Goal: Task Accomplishment & Management: Complete application form

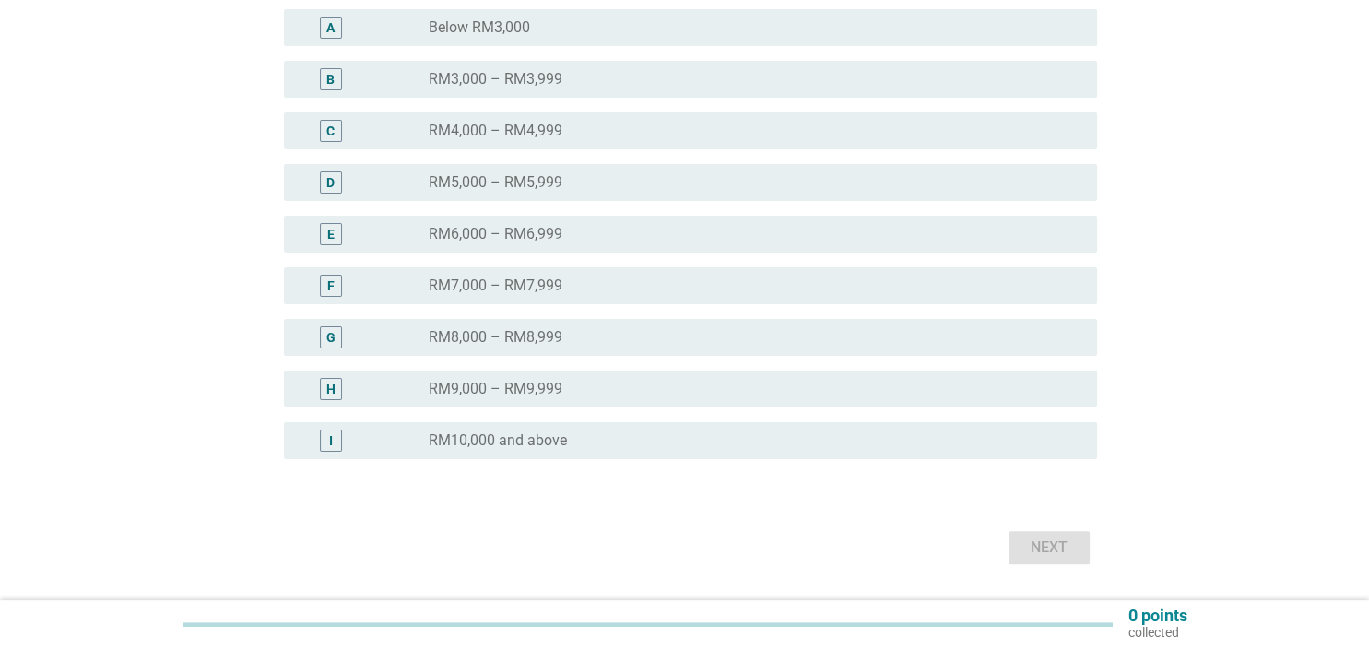
scroll to position [389, 0]
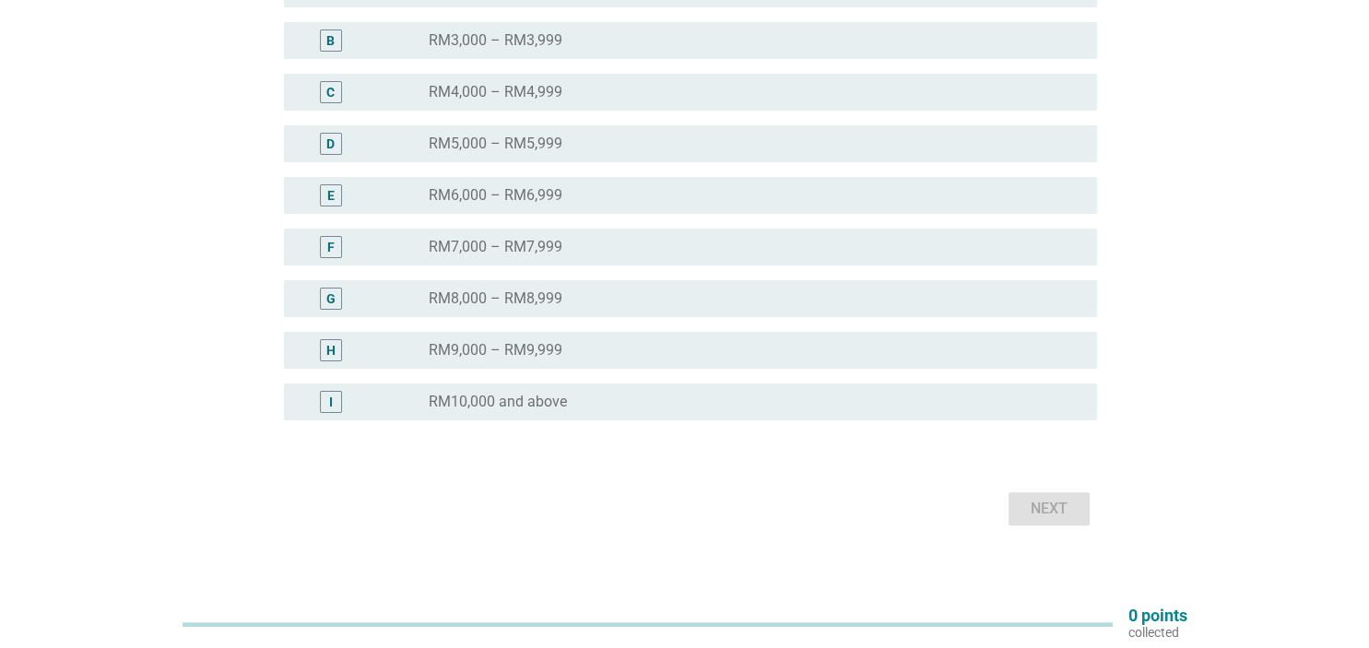
click at [509, 408] on label "RM10,000 and above" at bounding box center [498, 402] width 138 height 18
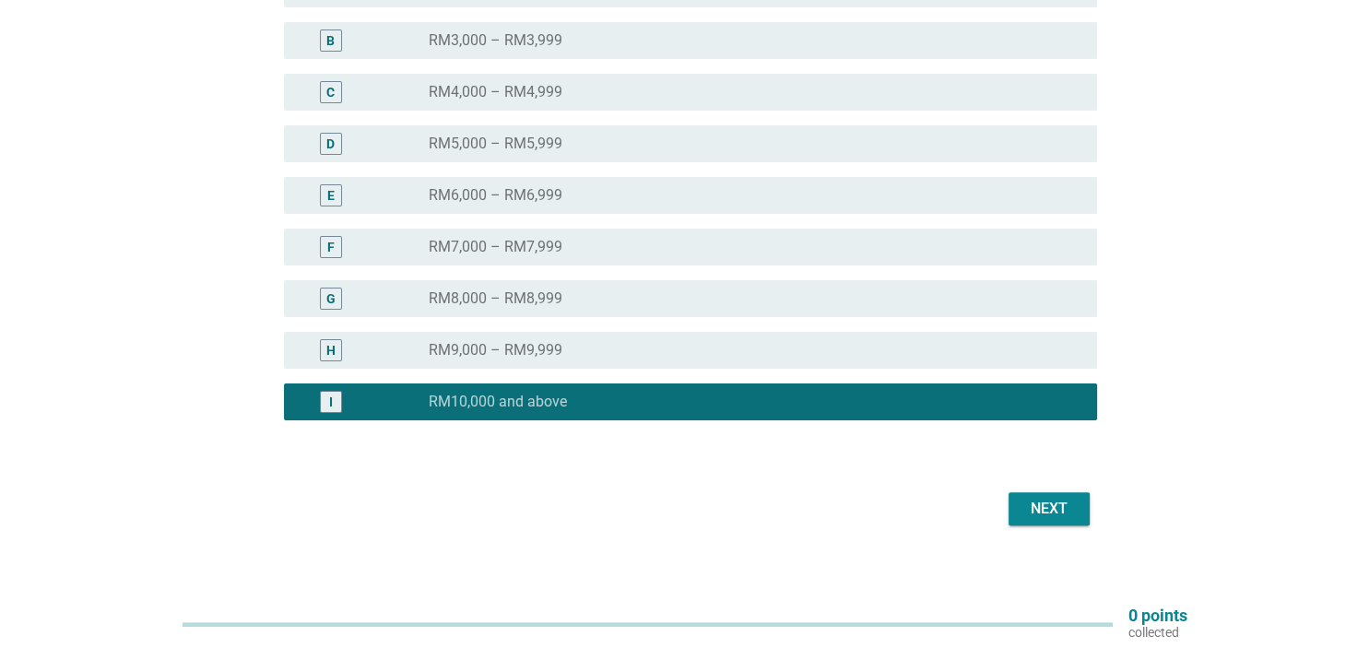
click at [1053, 526] on div "Next" at bounding box center [685, 509] width 824 height 44
click at [1053, 515] on div "Next" at bounding box center [1050, 509] width 52 height 22
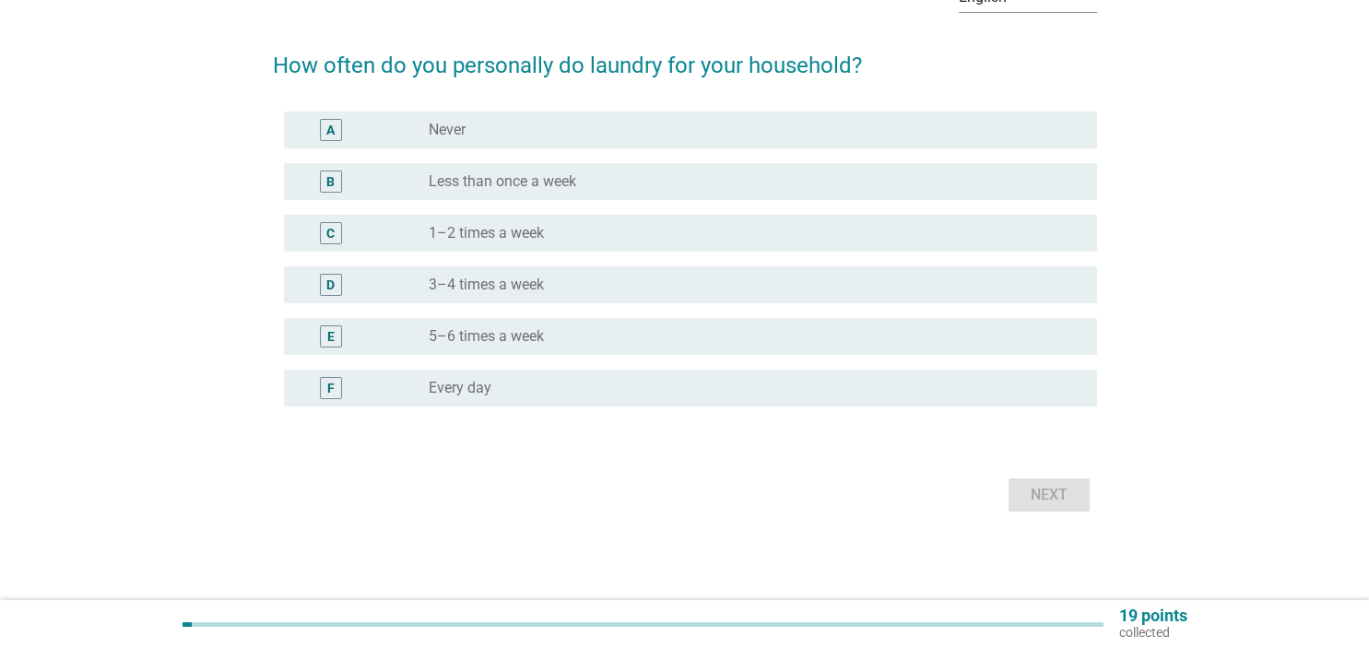
scroll to position [0, 0]
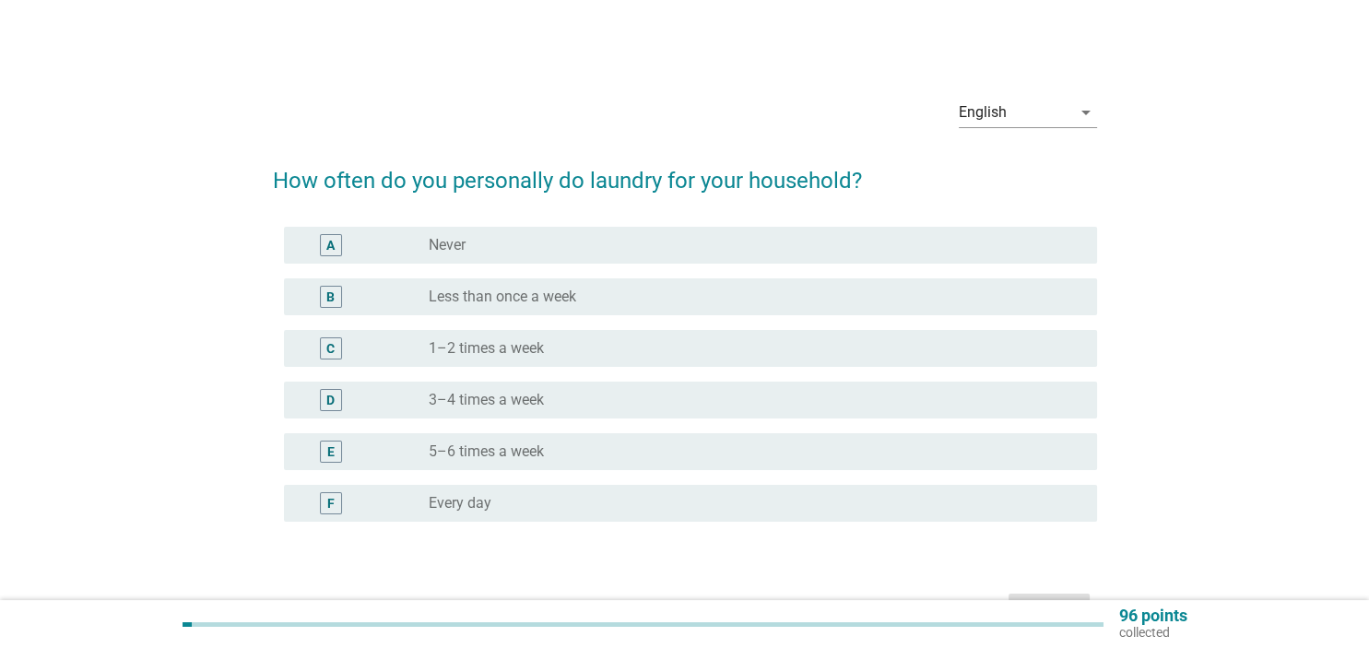
click at [513, 352] on label "1–2 times a week" at bounding box center [486, 348] width 115 height 18
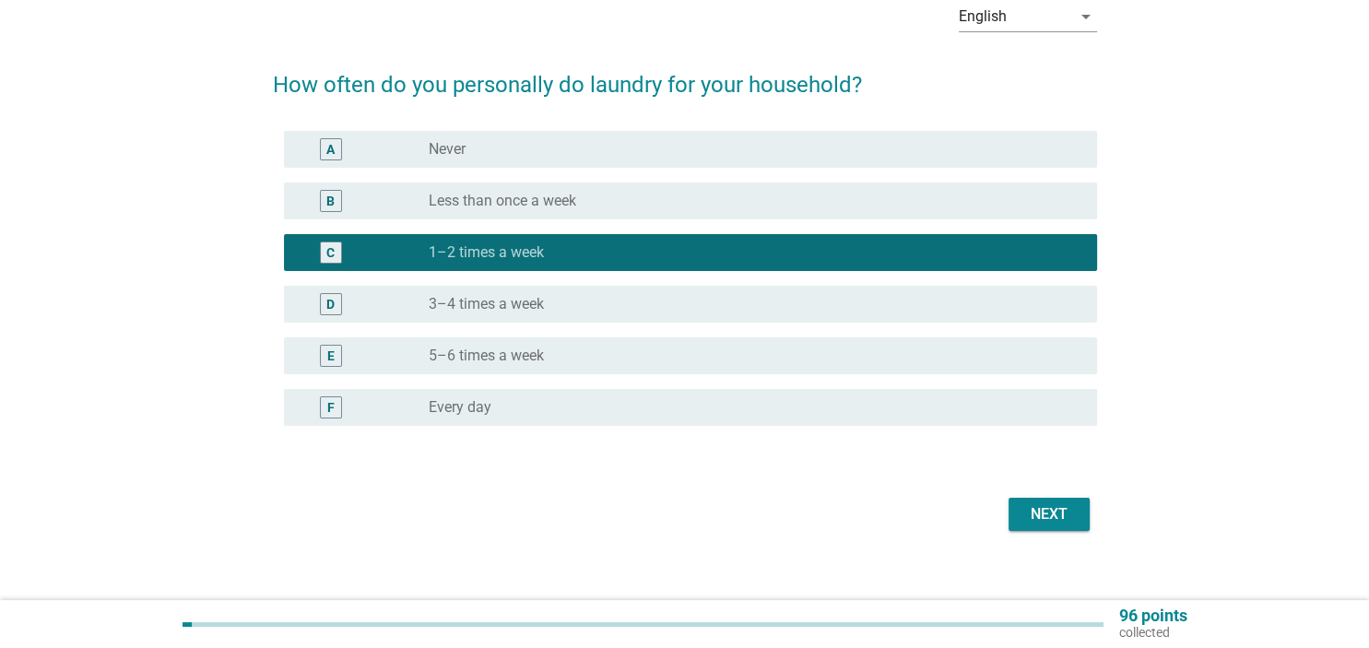
scroll to position [97, 0]
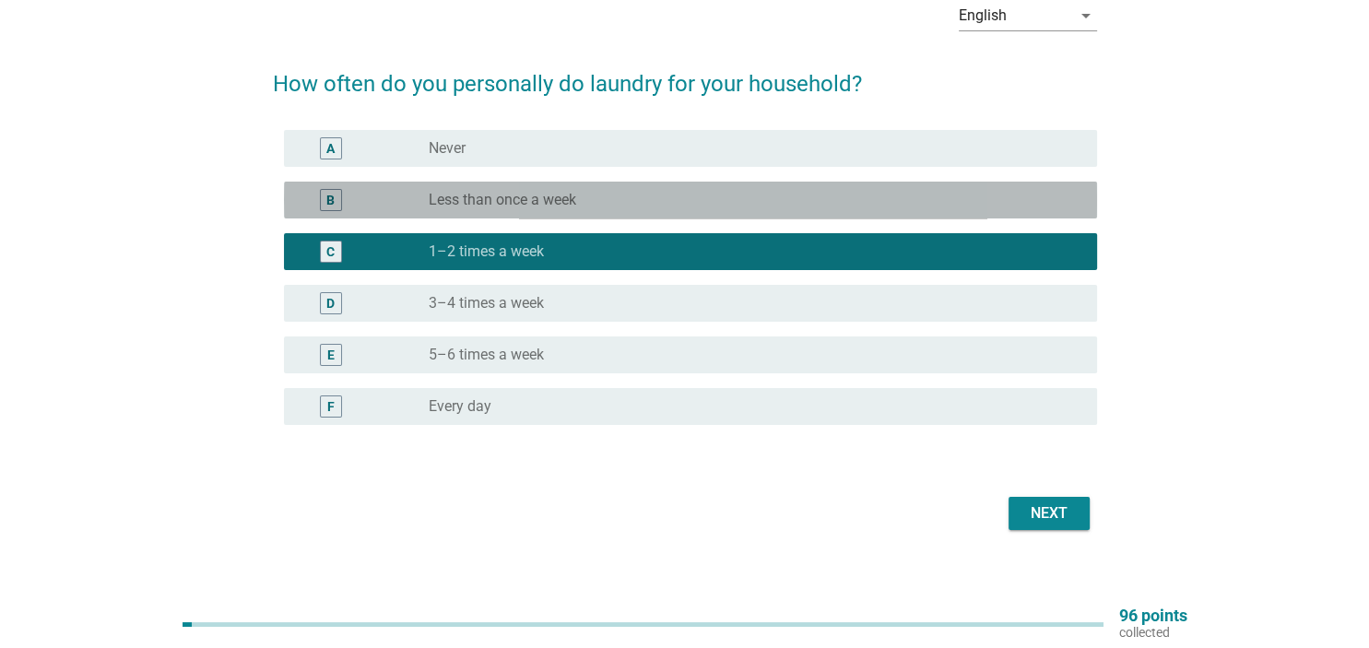
click at [515, 206] on label "Less than once a week" at bounding box center [503, 200] width 148 height 18
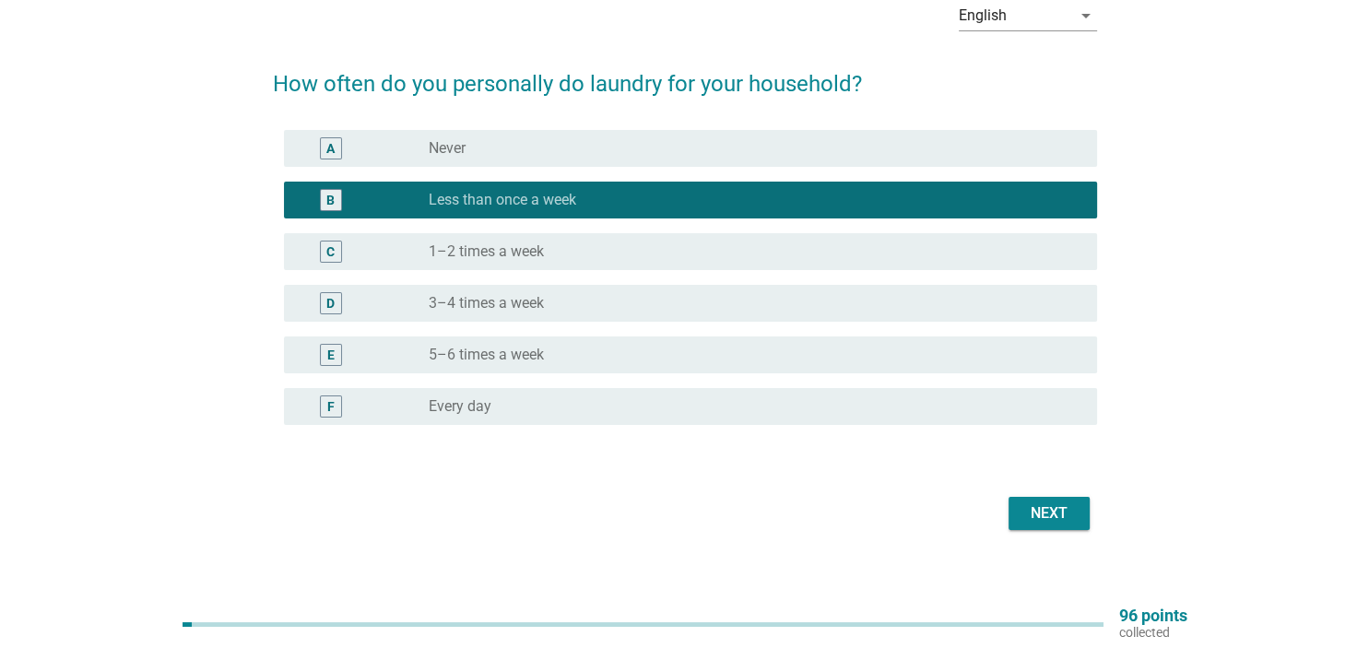
click at [544, 250] on label "1–2 times a week" at bounding box center [486, 252] width 115 height 18
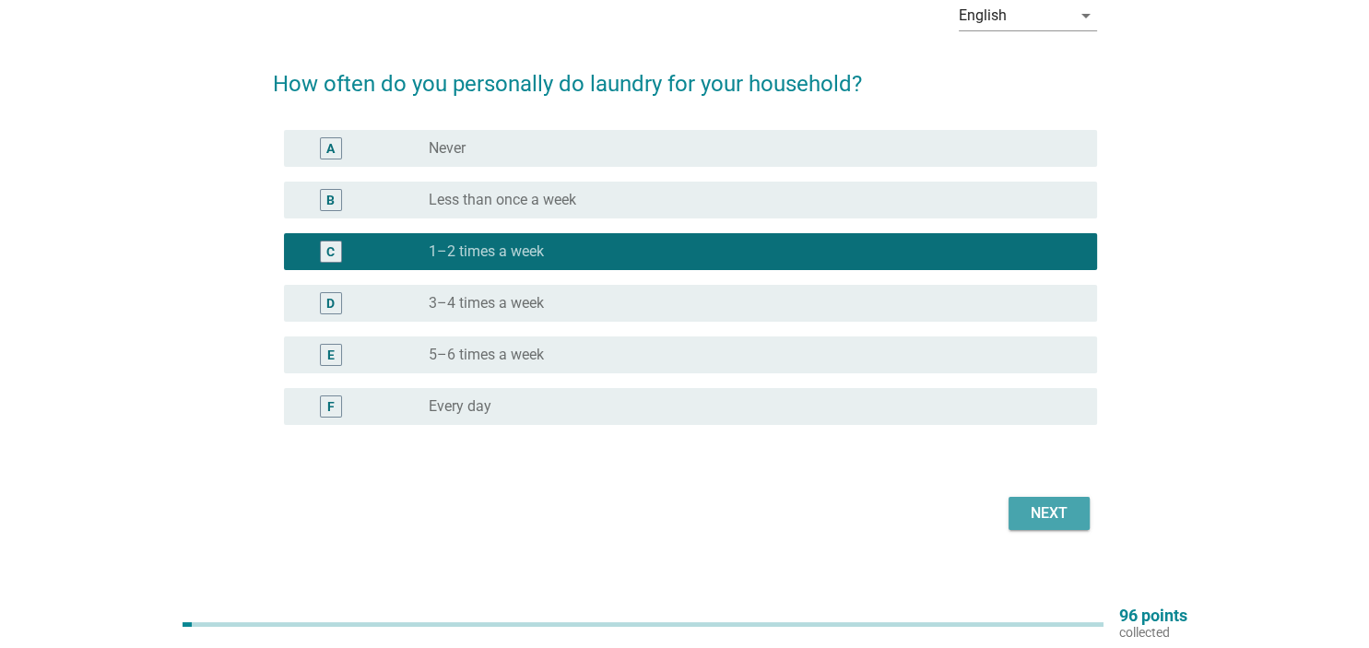
click at [1055, 511] on div "Next" at bounding box center [1050, 514] width 52 height 22
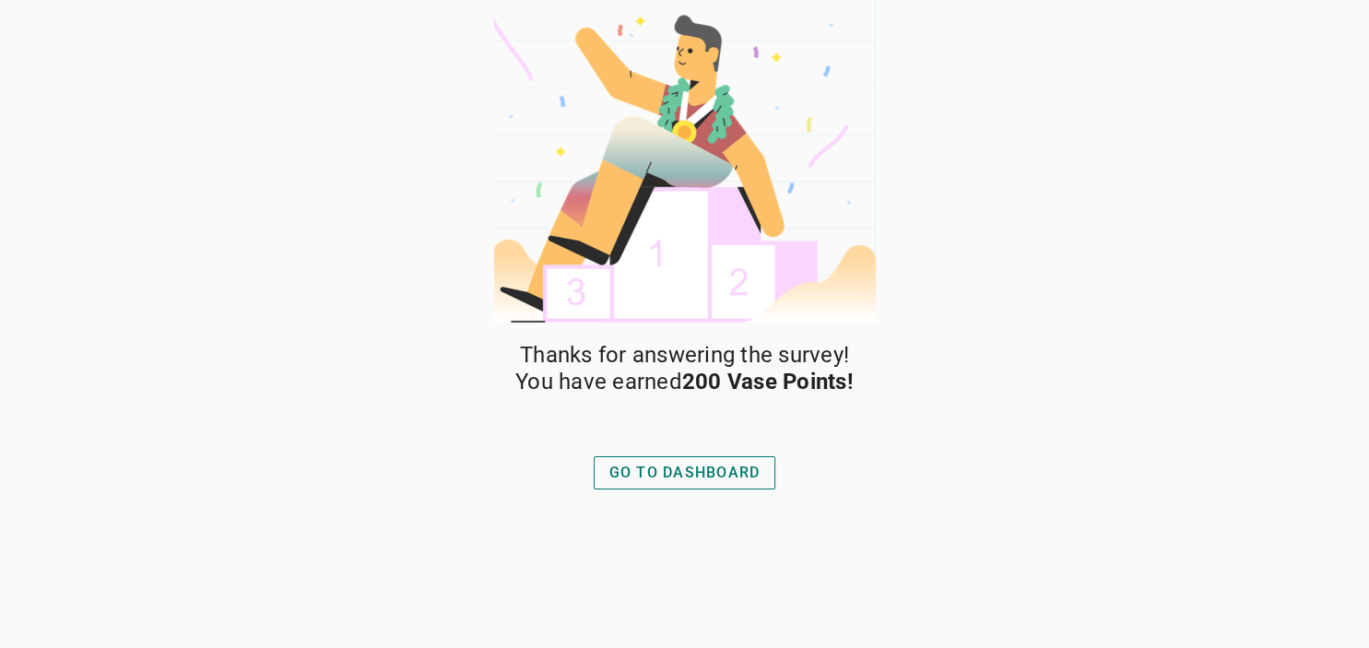
click at [718, 467] on div "GO TO DASHBOARD" at bounding box center [684, 473] width 151 height 22
